Goal: Transaction & Acquisition: Purchase product/service

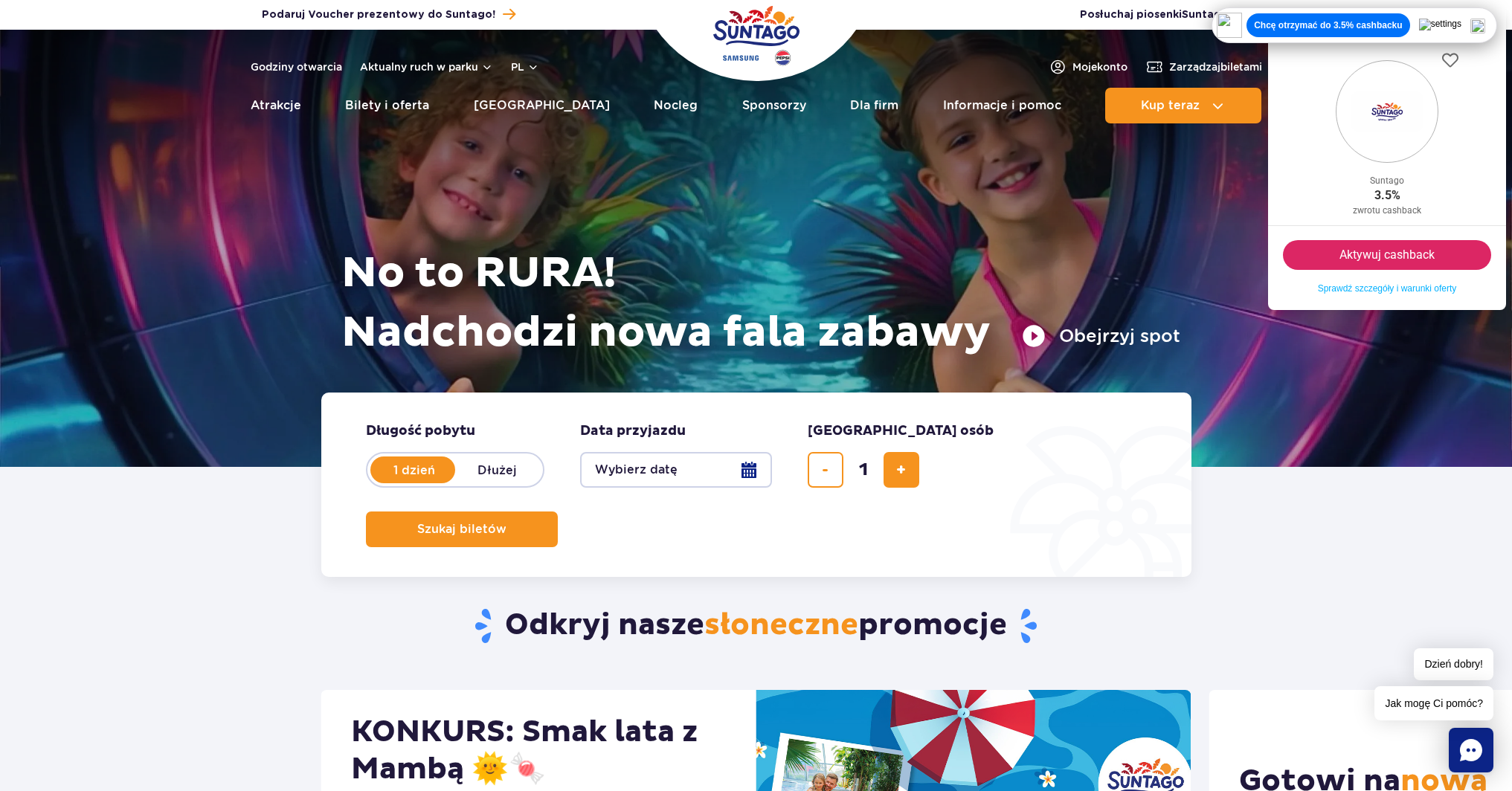
click at [1483, 32] on img at bounding box center [1478, 26] width 15 height 15
click at [1483, 29] on icon "button" at bounding box center [1484, 30] width 11 height 11
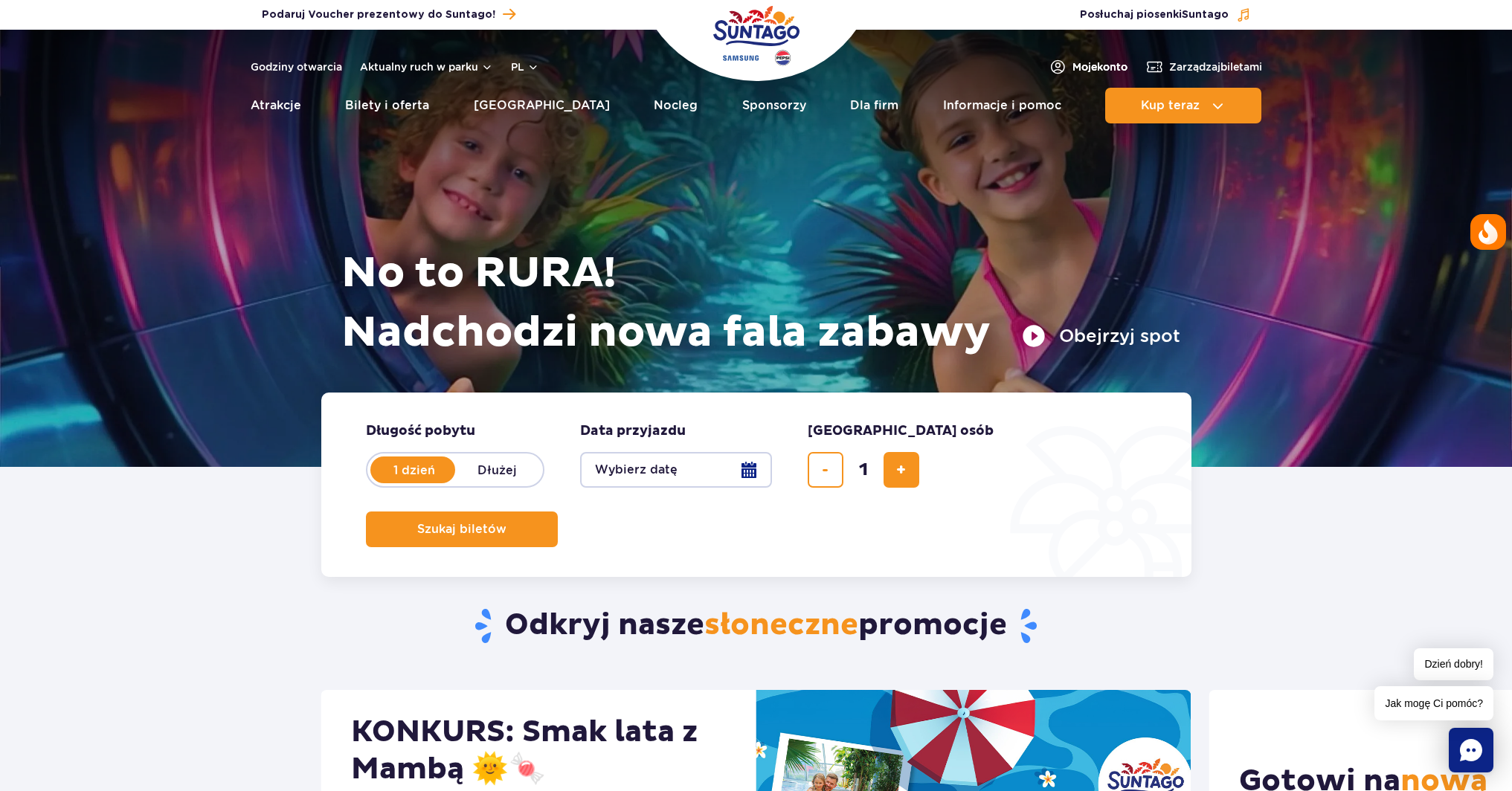
click at [1096, 69] on span "Moje konto" at bounding box center [1100, 67] width 55 height 15
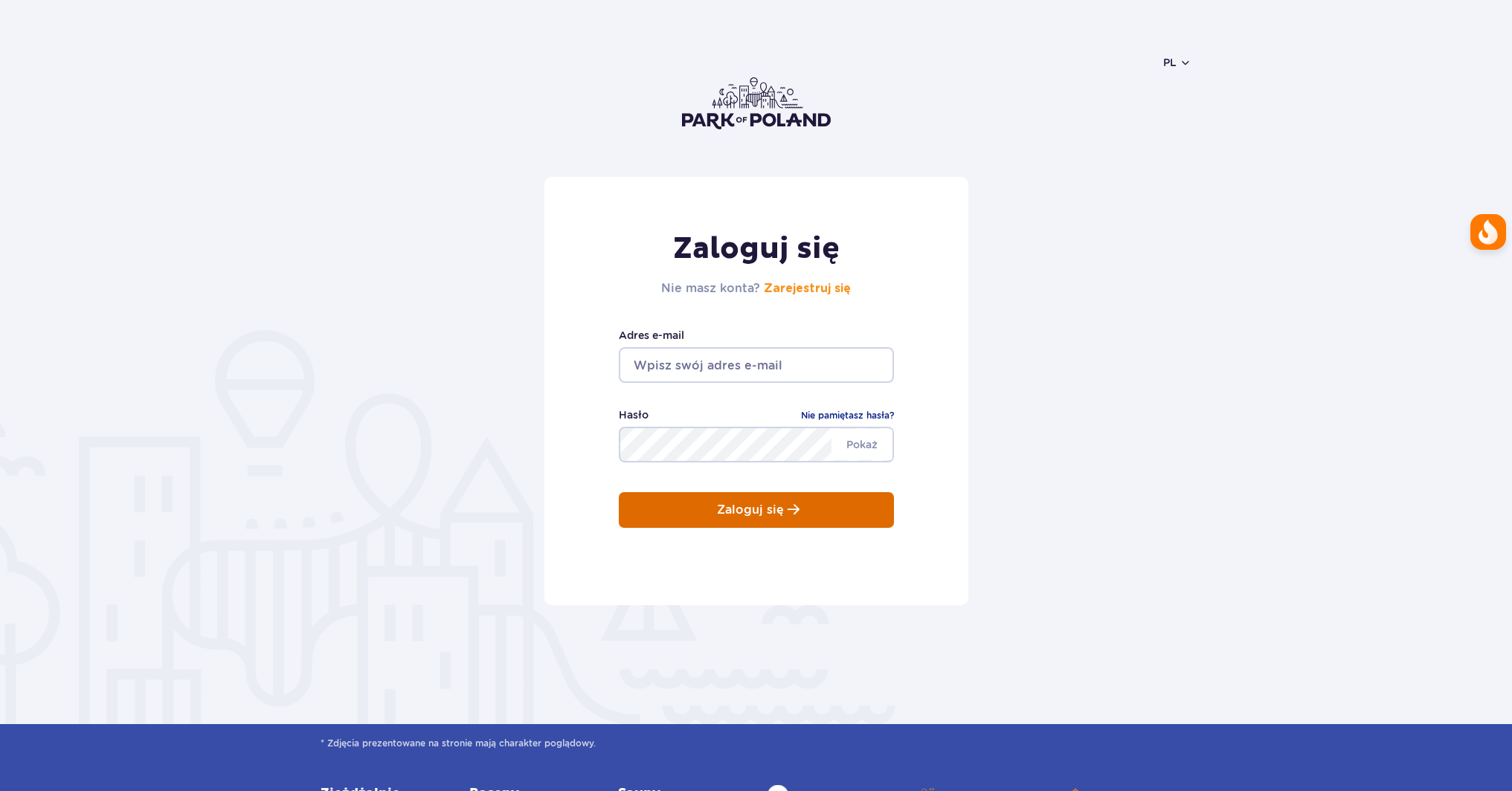
type input "[EMAIL_ADDRESS][DOMAIN_NAME]"
click at [780, 504] on p "Zaloguj się" at bounding box center [751, 510] width 67 height 13
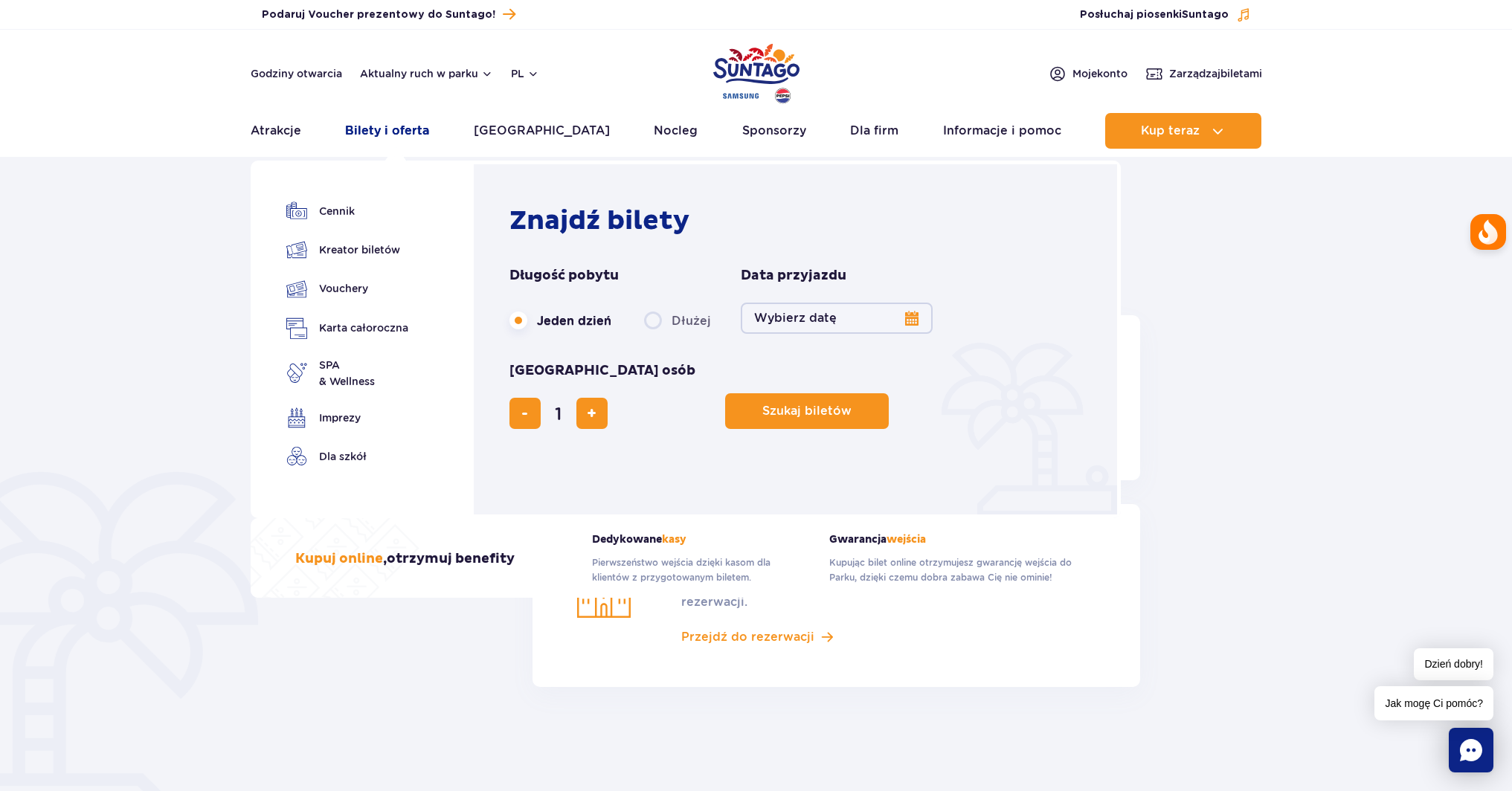
click at [392, 127] on link "Bilety i oferta" at bounding box center [387, 130] width 84 height 35
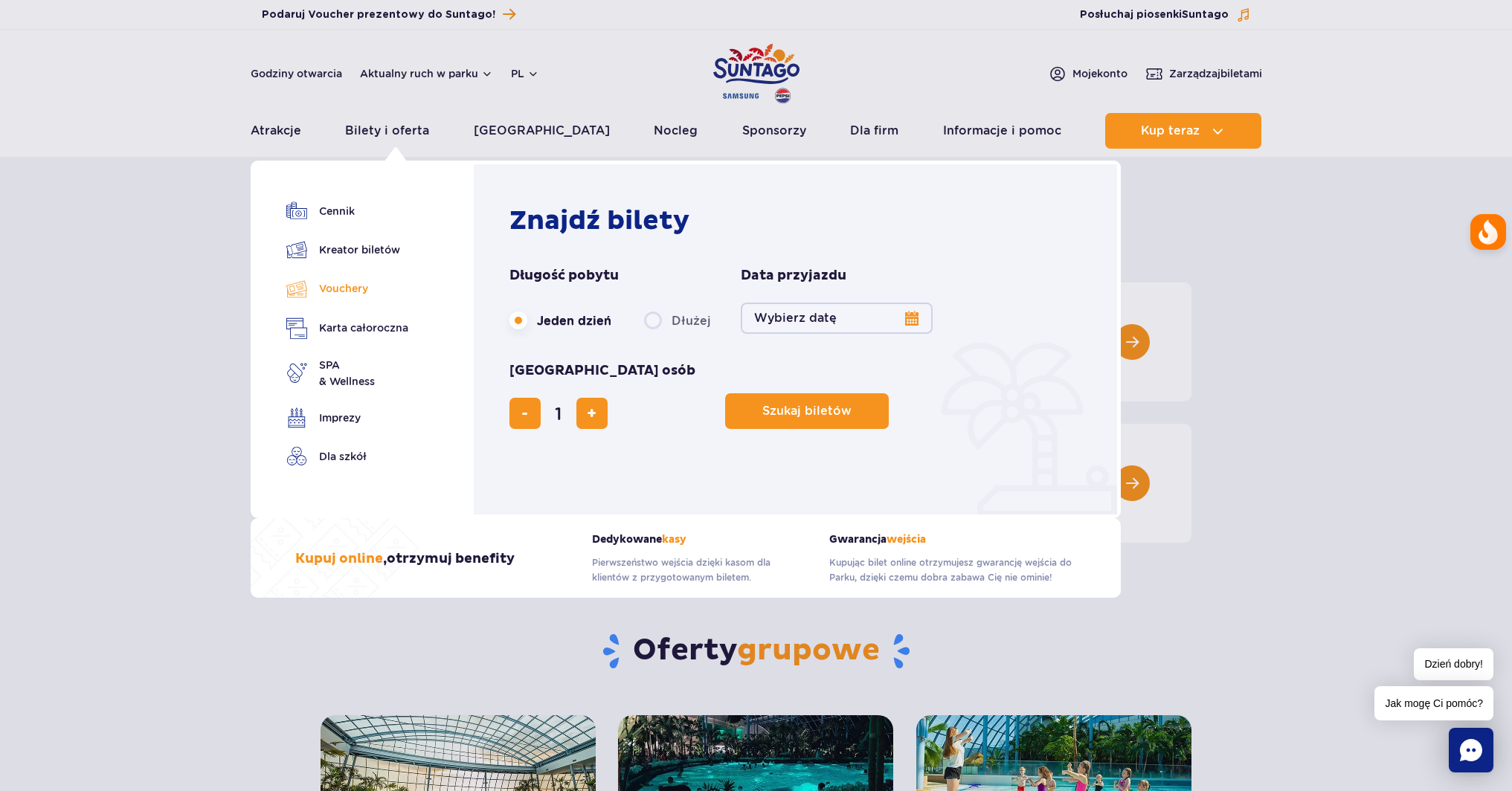
click at [354, 294] on link "Vouchery" at bounding box center [348, 289] width 122 height 22
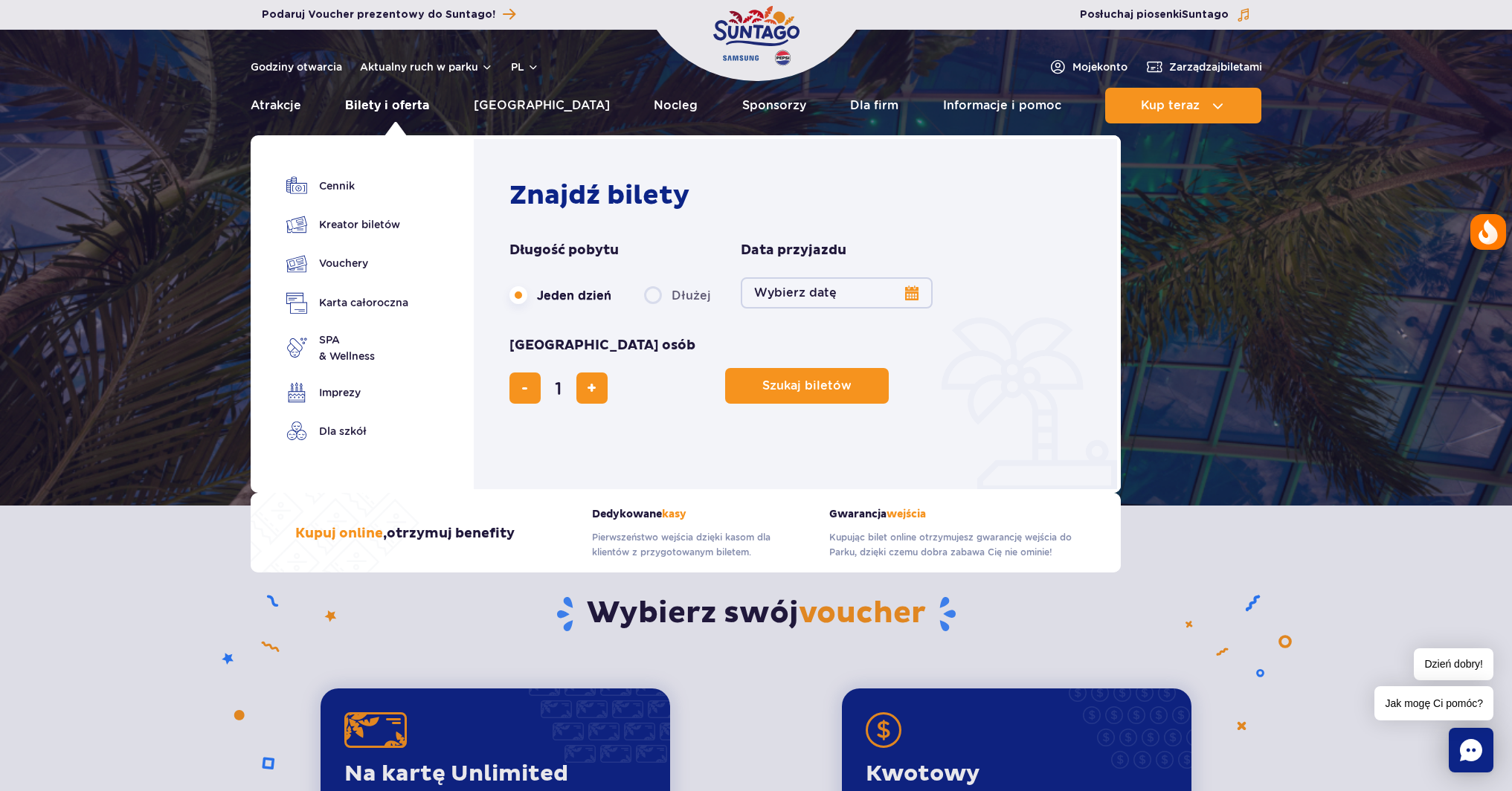
click at [398, 103] on link "Bilety i oferta" at bounding box center [387, 105] width 84 height 35
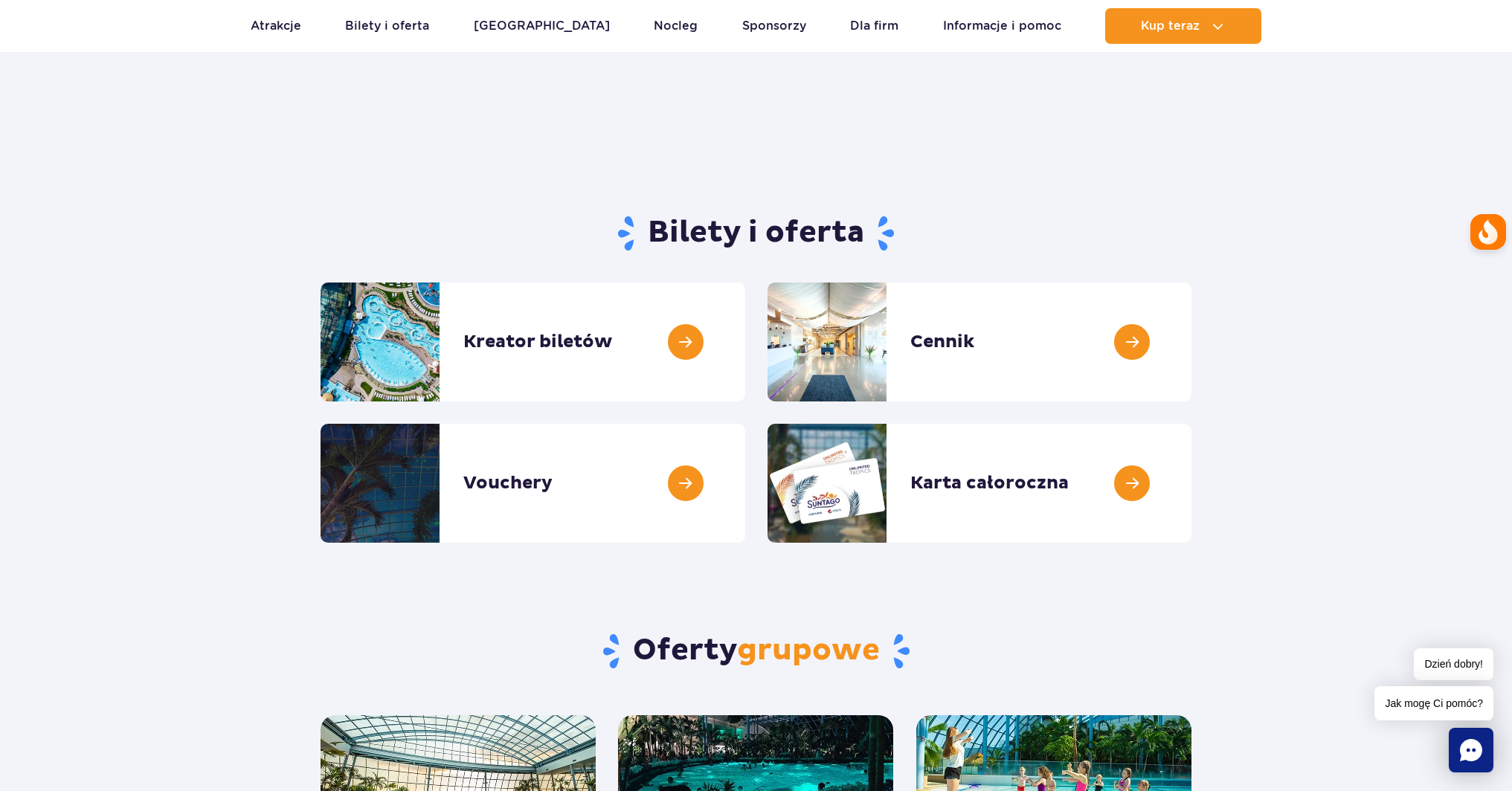
scroll to position [6, 0]
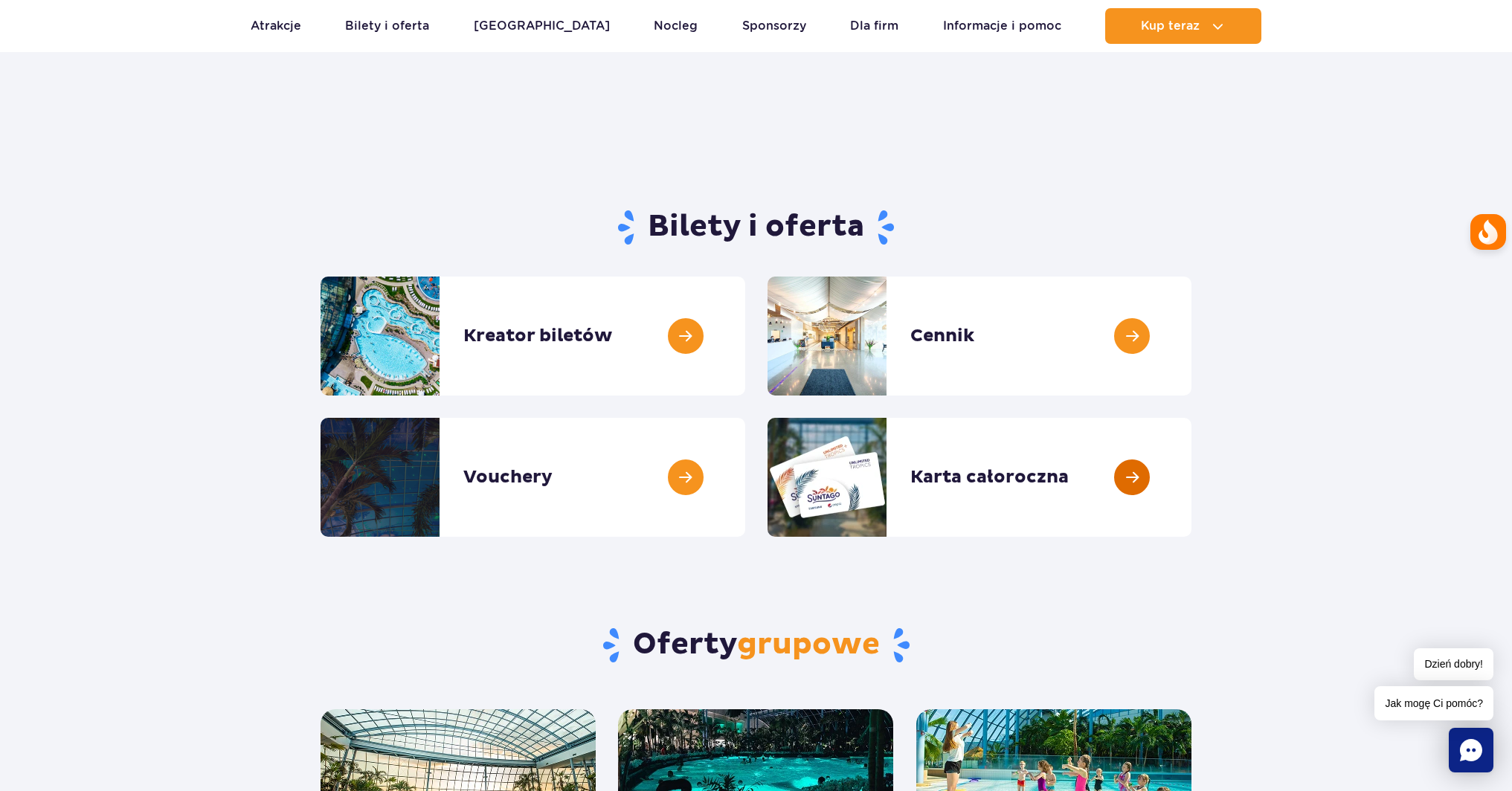
click at [1191, 489] on link at bounding box center [1191, 478] width 0 height 119
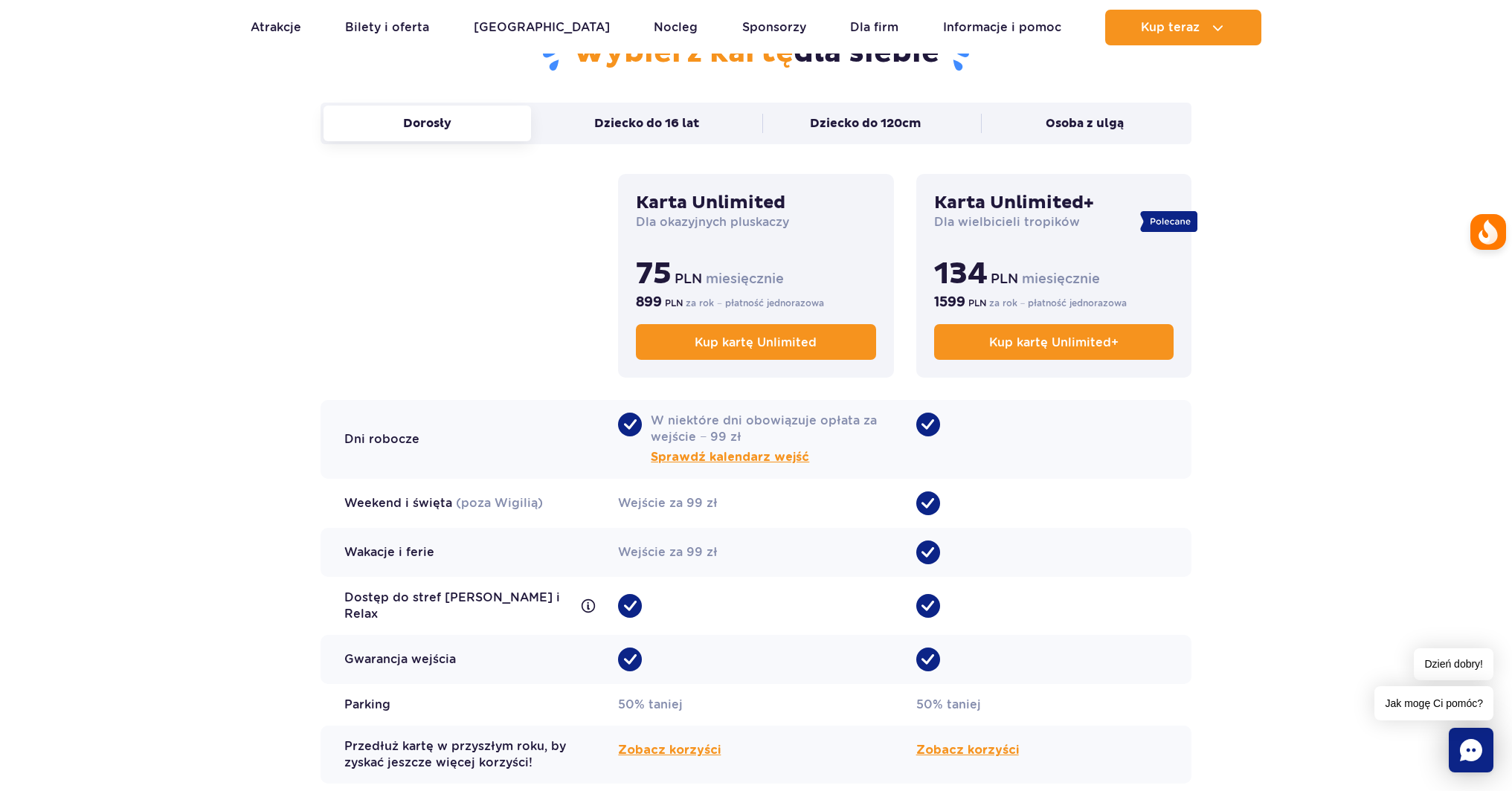
scroll to position [1023, 0]
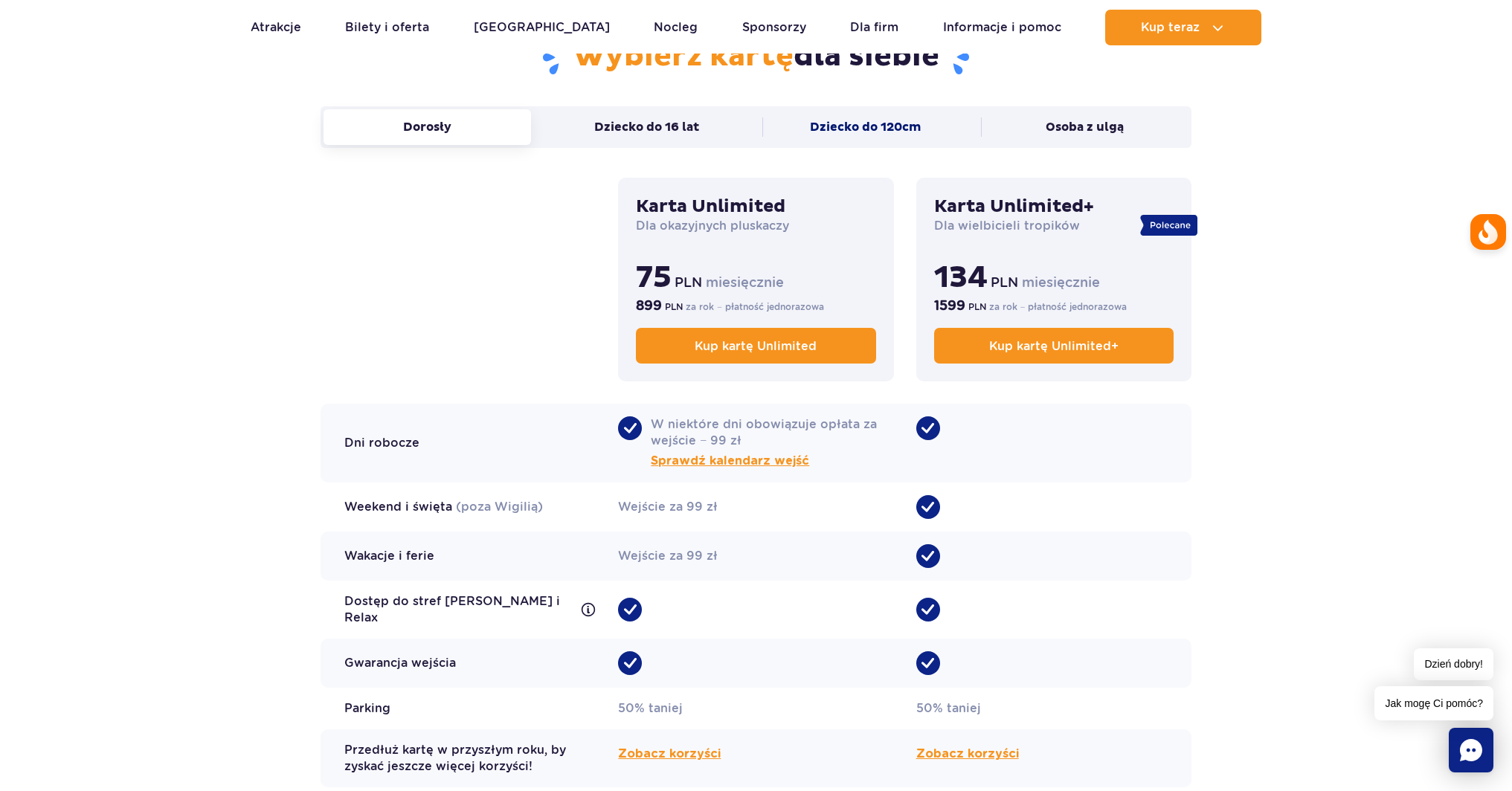
click at [958, 129] on button "Dziecko do 120cm" at bounding box center [865, 126] width 207 height 35
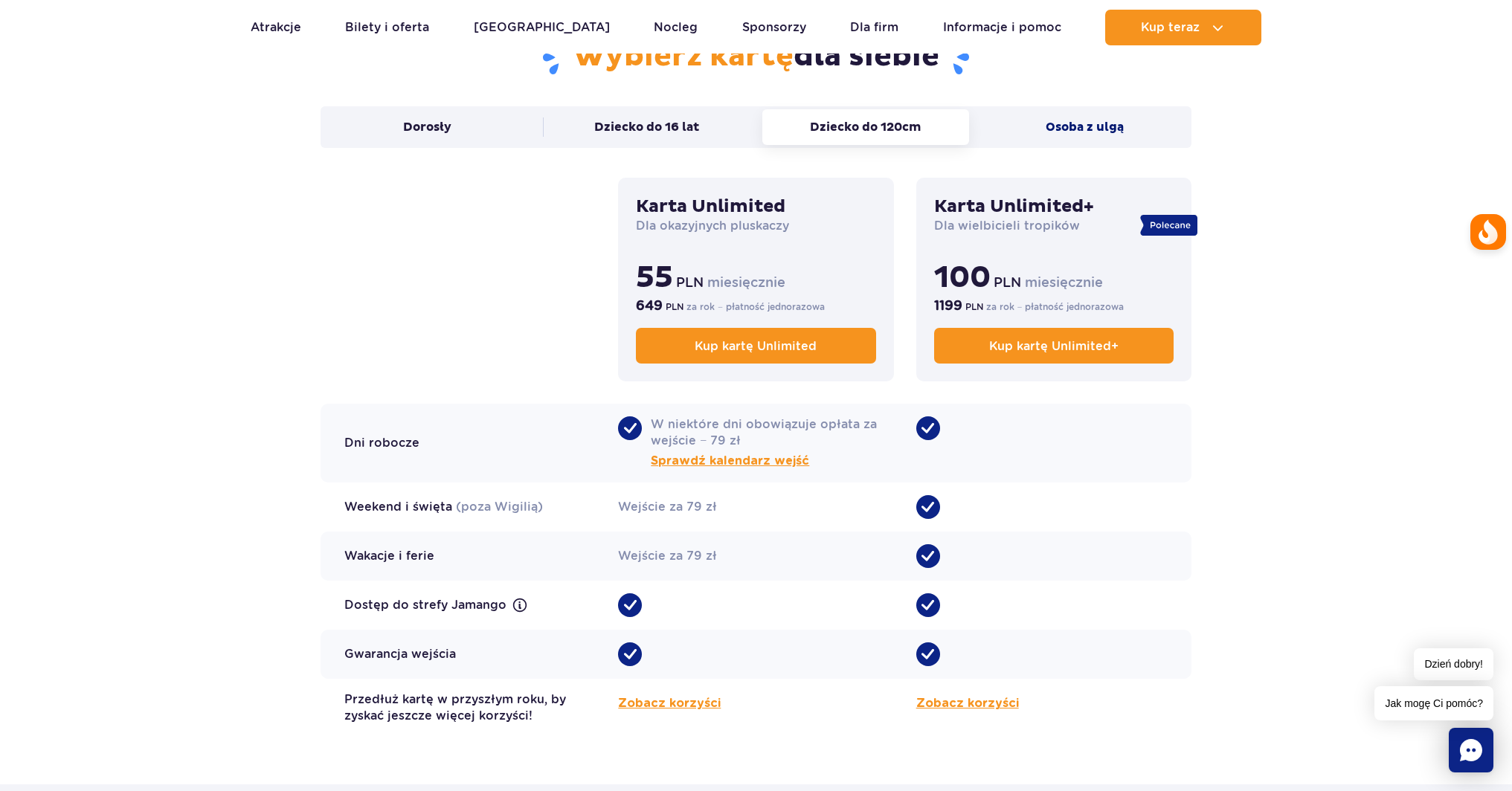
click at [1048, 131] on button "Osoba z ulgą" at bounding box center [1084, 126] width 207 height 35
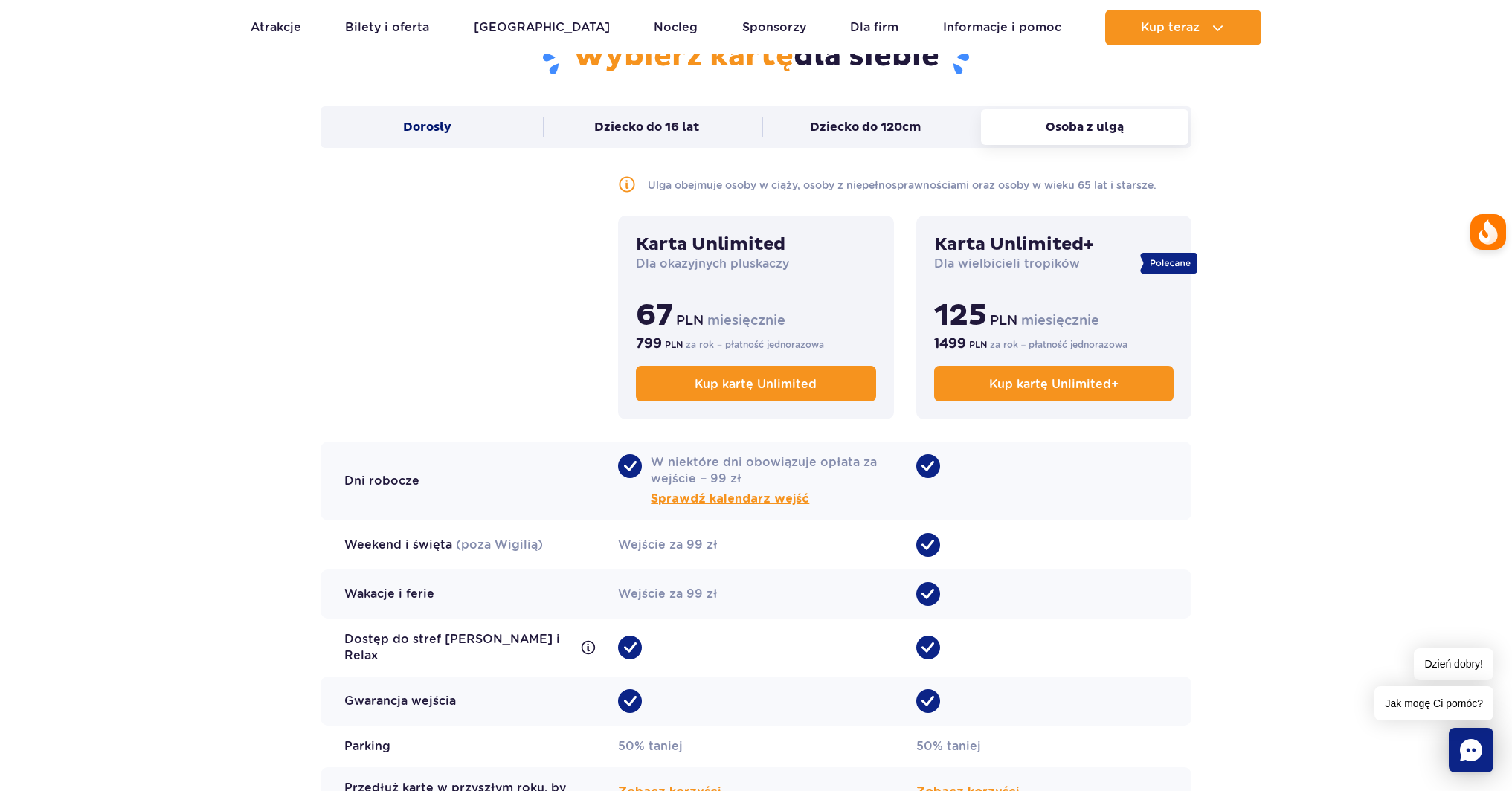
click at [386, 120] on button "Dorosły" at bounding box center [427, 126] width 207 height 35
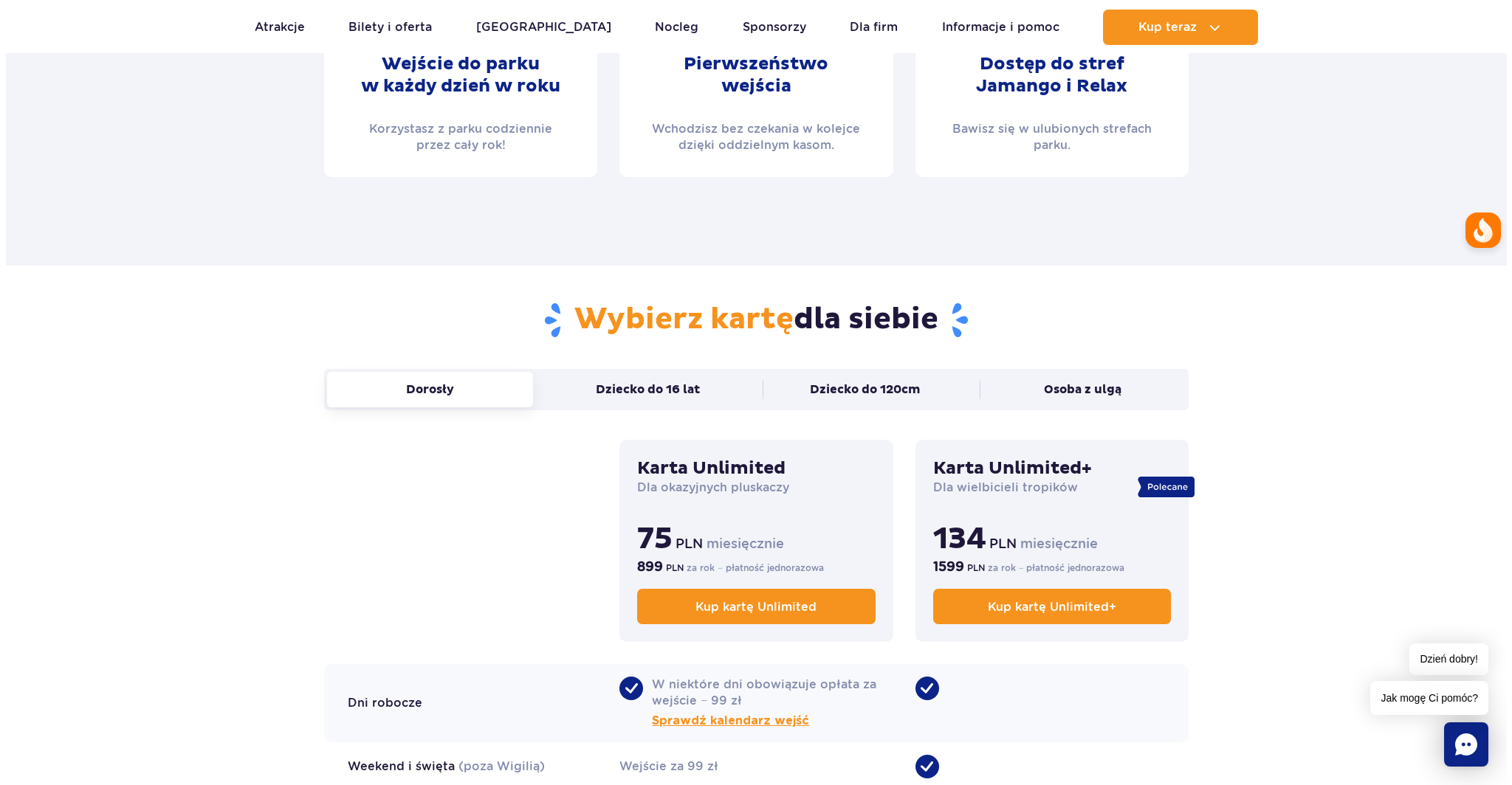
scroll to position [995, 0]
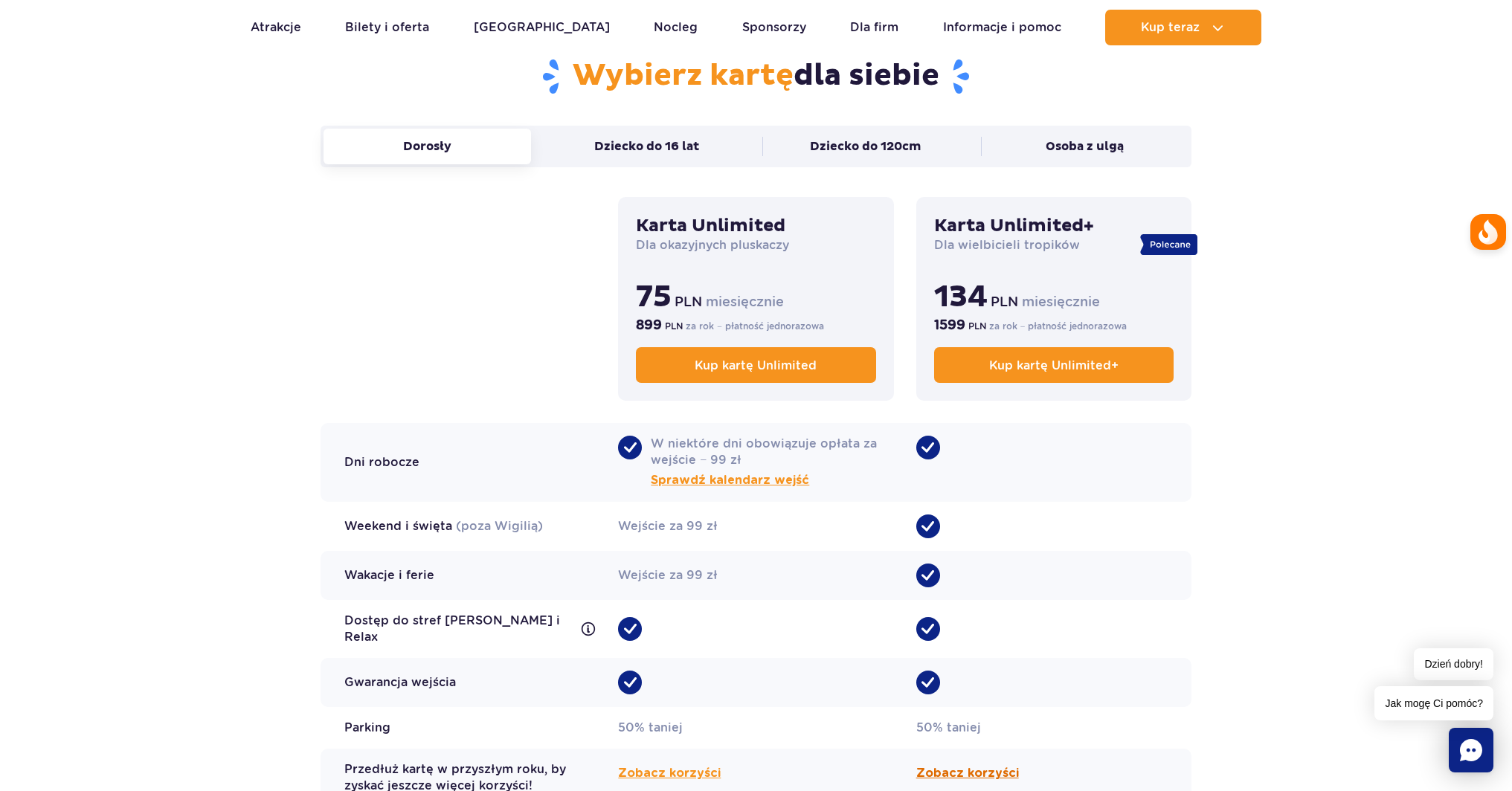
click at [956, 766] on span "Zobacz korzyści" at bounding box center [967, 773] width 102 height 18
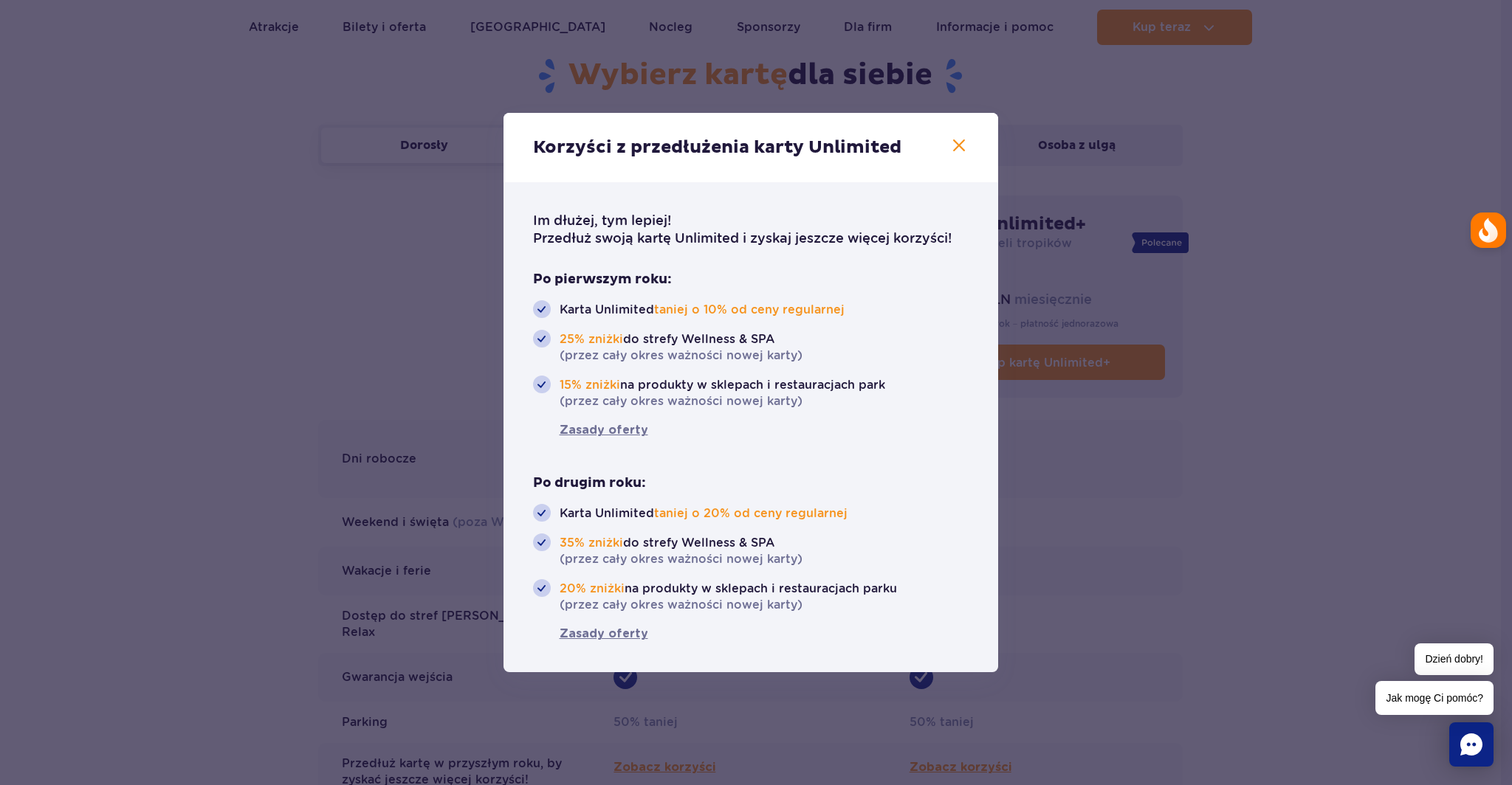
click at [965, 147] on icon "button" at bounding box center [958, 145] width 18 height 18
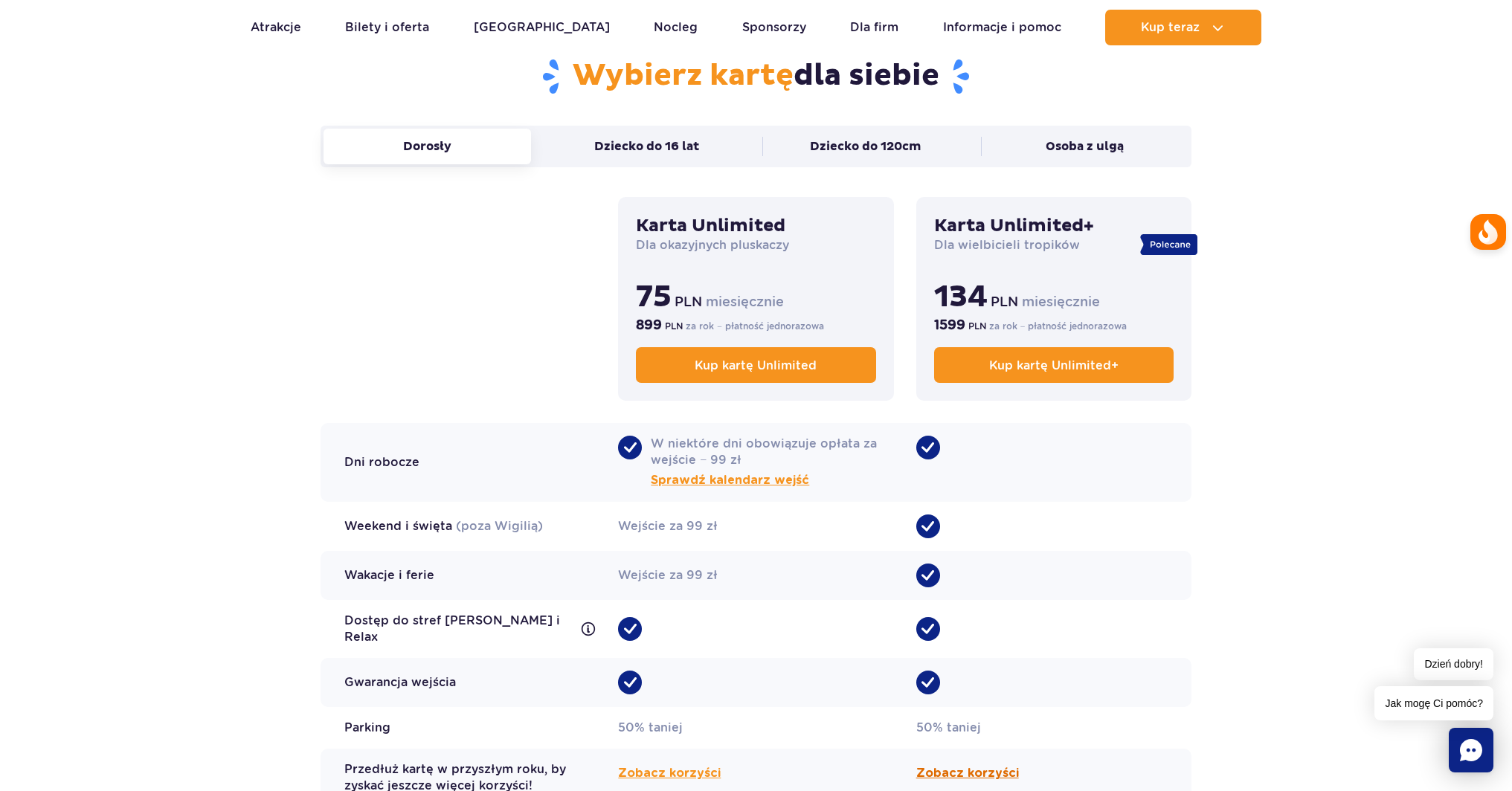
click at [959, 766] on span "Zobacz korzyści" at bounding box center [967, 773] width 102 height 18
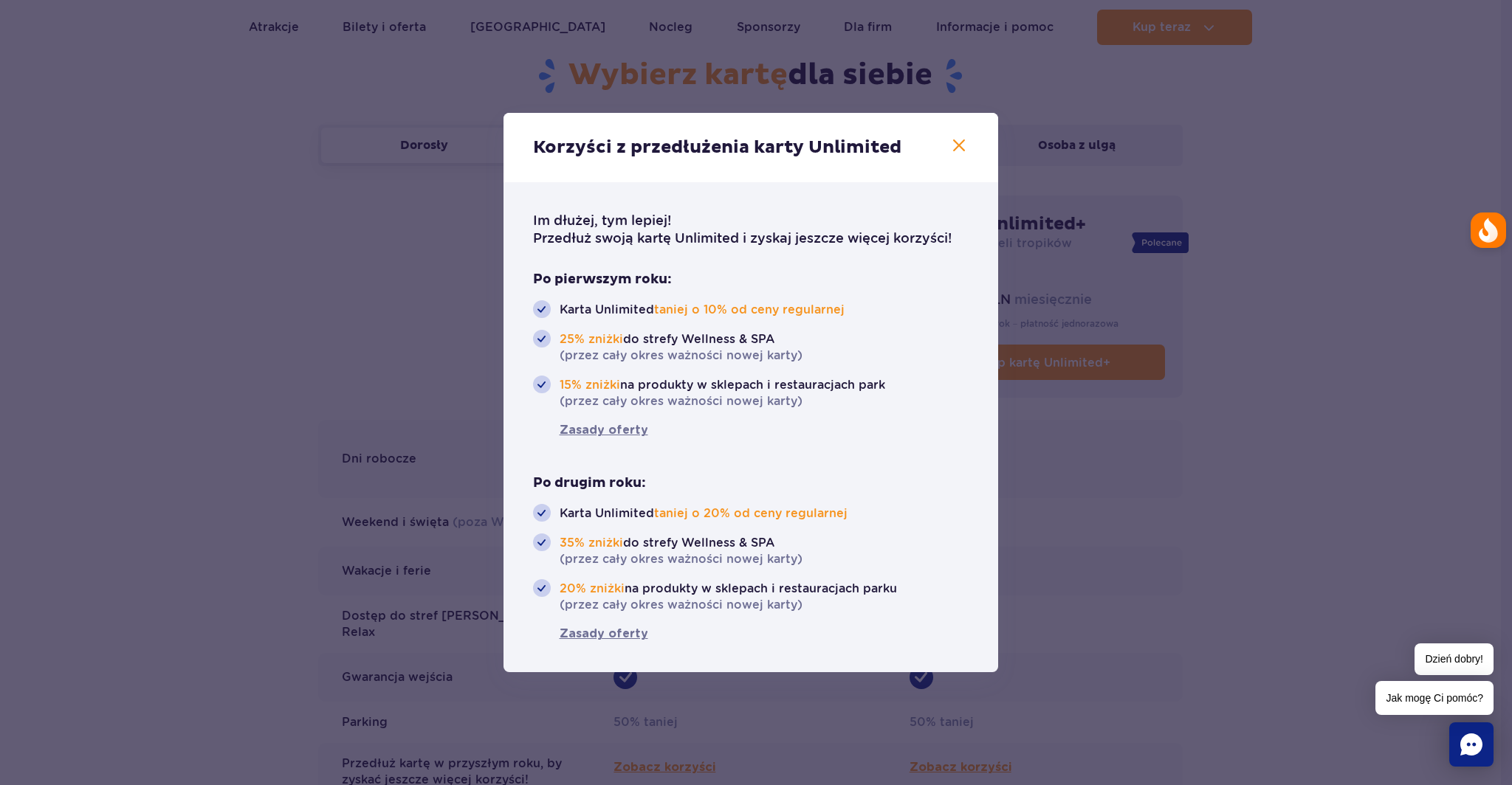
click at [625, 442] on div "Im dłużej, tym lepiej! Przedłuż swoją kartę Unlimited i zyskaj jeszcze więcej k…" at bounding box center [751, 427] width 495 height 490
click at [625, 433] on span "Zasady oferty" at bounding box center [590, 430] width 115 height 18
